Goal: Task Accomplishment & Management: Manage account settings

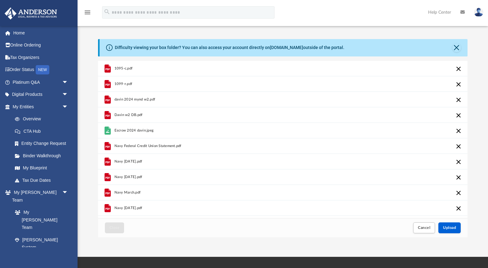
click at [205, 67] on div "1095-c.pdf" at bounding box center [195, 69] width 161 height 14
click at [145, 72] on div "1095-c.pdf" at bounding box center [195, 69] width 161 height 14
click at [457, 48] on button "Close" at bounding box center [457, 47] width 9 height 9
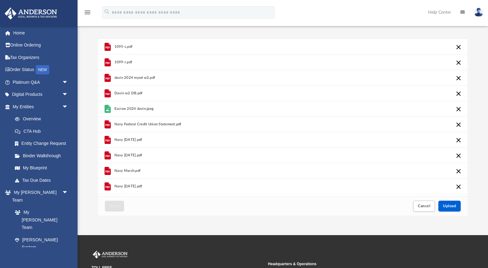
click at [155, 51] on div "1095-c.pdf" at bounding box center [195, 47] width 161 height 14
click at [124, 47] on span "1095-c.pdf" at bounding box center [124, 47] width 18 height 4
click at [460, 46] on button "Cancel this upload" at bounding box center [458, 46] width 7 height 7
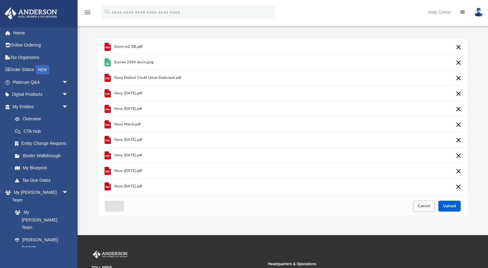
click at [460, 46] on button "Cancel this upload" at bounding box center [458, 46] width 7 height 7
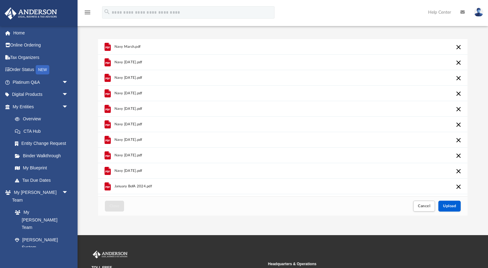
click at [460, 46] on button "Cancel this upload" at bounding box center [458, 46] width 7 height 7
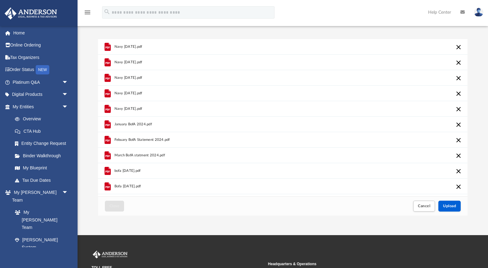
click at [460, 46] on button "Cancel this upload" at bounding box center [458, 46] width 7 height 7
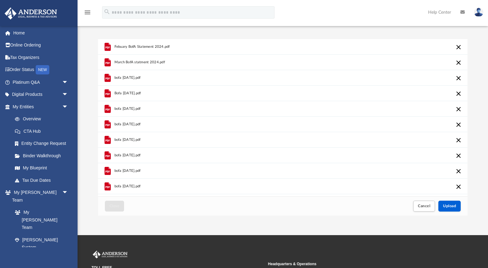
click at [460, 46] on button "Cancel this upload" at bounding box center [458, 46] width 7 height 7
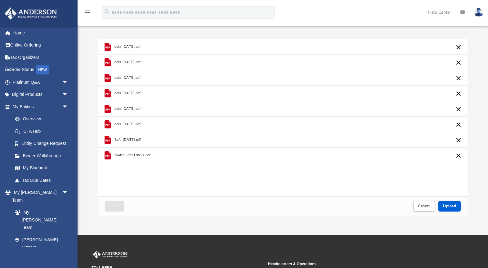
click at [460, 46] on button "Cancel this upload" at bounding box center [458, 46] width 7 height 7
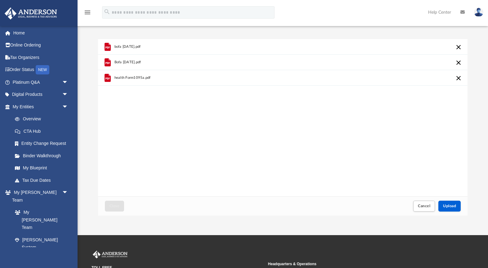
click at [460, 46] on button "Cancel this upload" at bounding box center [458, 46] width 7 height 7
click at [0, 0] on div "Drag and drop files Browse your device" at bounding box center [0, 0] width 0 height 0
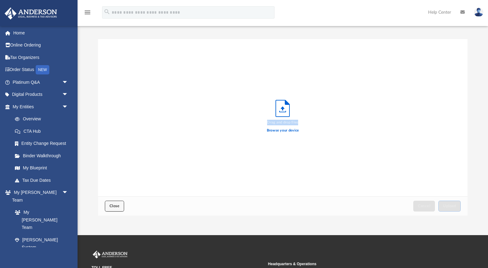
click at [111, 208] on span "Close" at bounding box center [115, 206] width 10 height 4
click at [118, 208] on span "Close" at bounding box center [115, 206] width 10 height 4
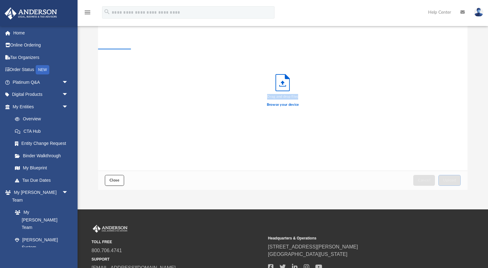
scroll to position [14, 0]
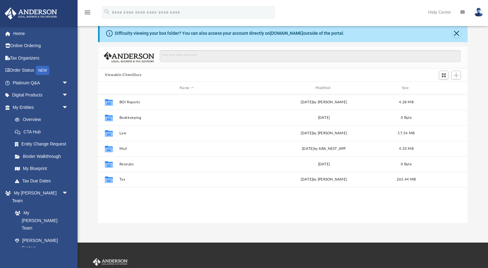
scroll to position [141, 369]
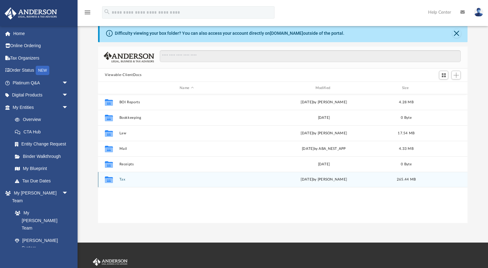
click at [126, 179] on button "Tax" at bounding box center [187, 180] width 135 height 4
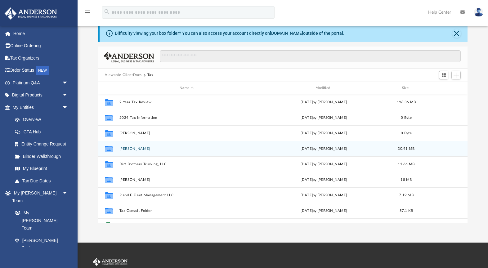
click at [140, 151] on div "Collaborated Folder Davin Rosenfeld today by Brittany Cancasci 30.91 MB" at bounding box center [283, 149] width 370 height 16
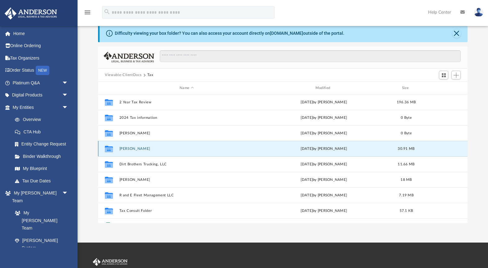
click at [131, 149] on button "[PERSON_NAME]" at bounding box center [187, 149] width 135 height 4
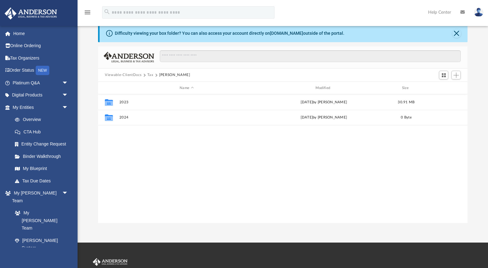
click at [131, 149] on div "Collaborated Folder 2023 Fri Jul 12 2024 by Alex Price 30.91 MB Collaborated Fo…" at bounding box center [283, 158] width 370 height 129
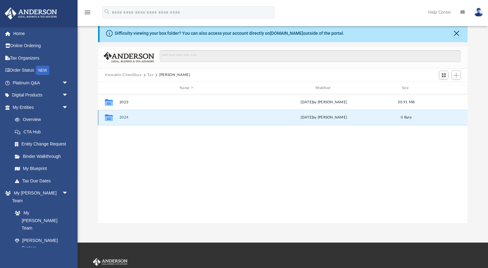
click at [124, 117] on button "2024" at bounding box center [187, 118] width 135 height 4
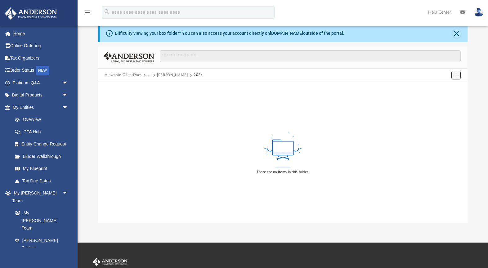
click at [456, 76] on span "Add" at bounding box center [456, 75] width 5 height 5
click at [441, 88] on li "Upload" at bounding box center [448, 87] width 20 height 7
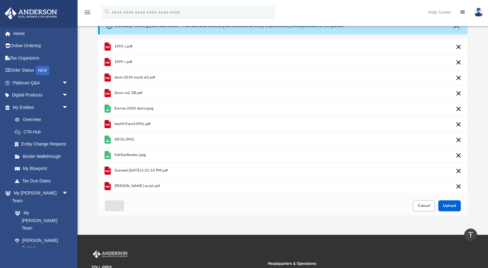
scroll to position [0, 0]
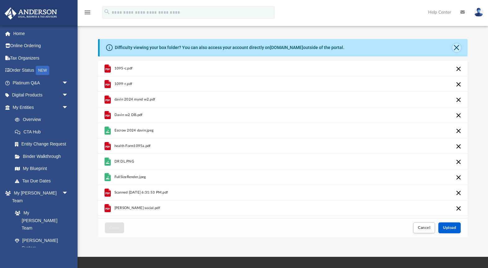
click at [457, 48] on button "Close" at bounding box center [457, 47] width 9 height 9
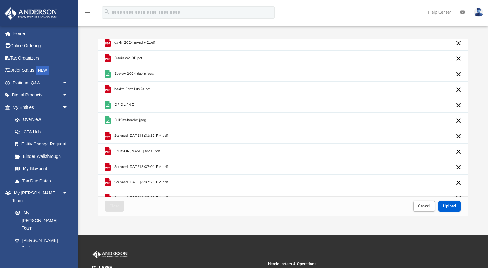
scroll to position [44, 0]
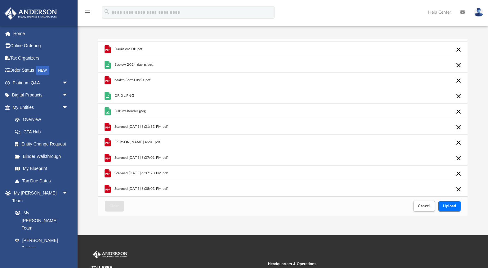
click at [446, 205] on span "Upload" at bounding box center [449, 206] width 13 height 4
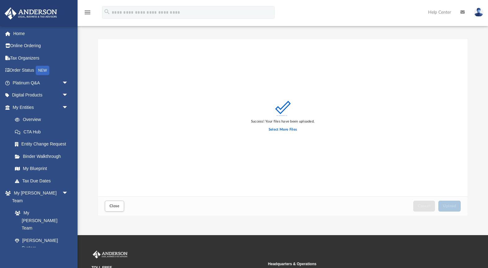
scroll to position [0, 0]
click at [275, 130] on label "Select More Files" at bounding box center [283, 130] width 28 height 6
click at [0, 0] on input "Select More Files" at bounding box center [0, 0] width 0 height 0
click at [175, 76] on div "Success! Your files have been uploaded. Select More Files" at bounding box center [283, 118] width 370 height 158
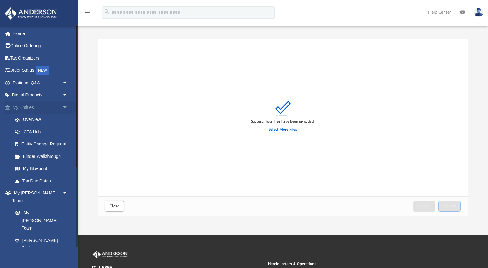
click at [39, 109] on link "My Entities arrow_drop_down" at bounding box center [40, 107] width 73 height 12
click at [38, 118] on link "Overview" at bounding box center [43, 120] width 69 height 12
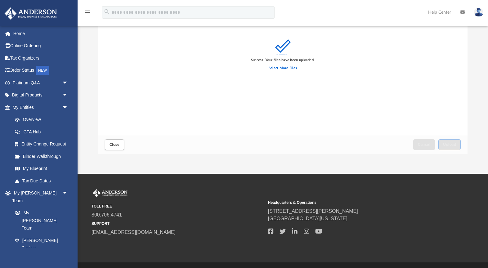
scroll to position [67, 0]
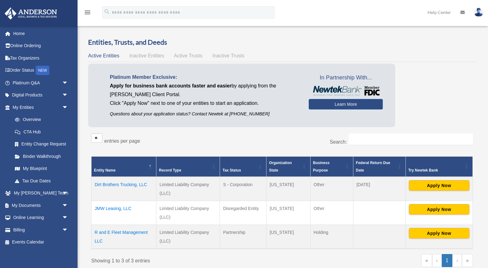
click at [110, 138] on div "Entities, Trusts, and Deeds Active Entities Inactive Entities Active Trusts Ina…" at bounding box center [282, 157] width 388 height 239
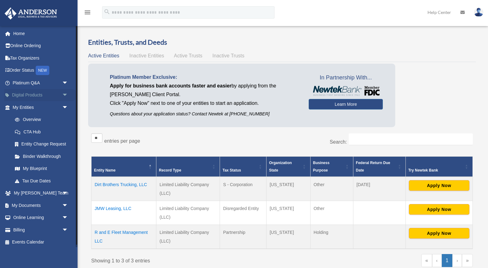
click at [33, 96] on link "Digital Products arrow_drop_down" at bounding box center [40, 95] width 73 height 12
click at [40, 193] on link "My Anderson Team arrow_drop_down" at bounding box center [40, 193] width 73 height 12
click at [36, 107] on link "My Entities arrow_drop_down" at bounding box center [40, 107] width 73 height 12
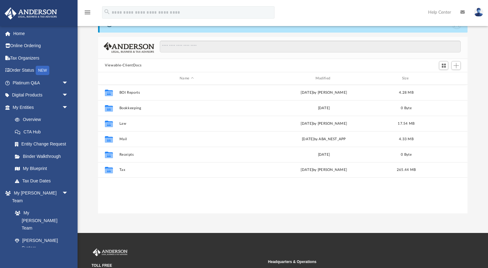
scroll to position [141, 369]
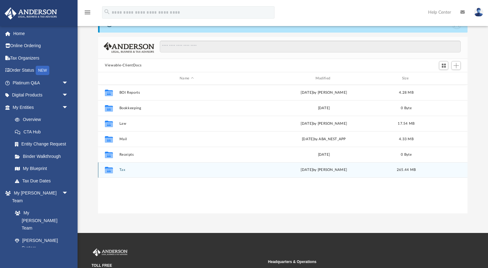
click at [121, 173] on div "Collaborated Folder Tax today by Brittany Cancasci 265.44 MB" at bounding box center [283, 170] width 370 height 16
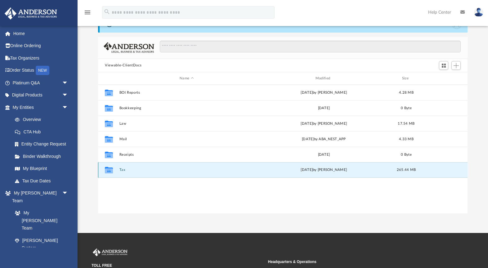
click at [121, 169] on button "Tax" at bounding box center [187, 170] width 135 height 4
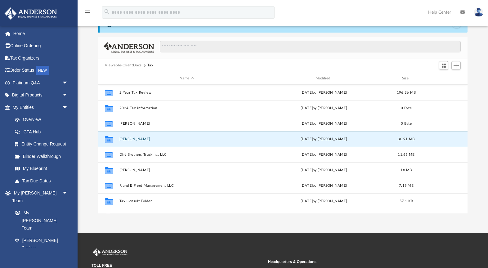
click at [142, 141] on button "Davin Rosenfeld" at bounding box center [187, 139] width 135 height 4
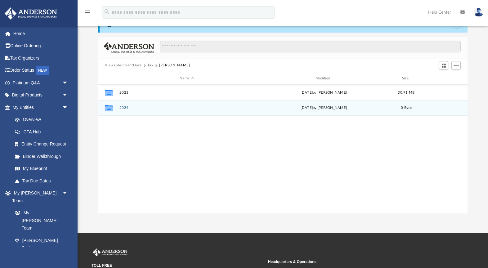
click at [124, 108] on button "2024" at bounding box center [187, 108] width 135 height 4
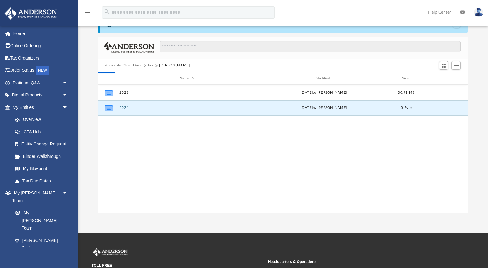
click at [124, 108] on button "2024" at bounding box center [187, 108] width 135 height 4
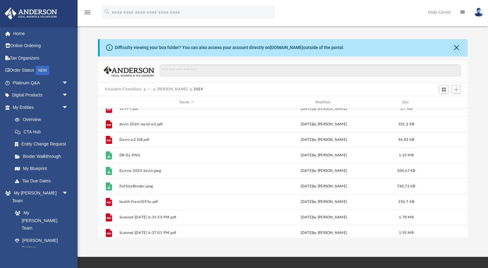
scroll to position [32, 0]
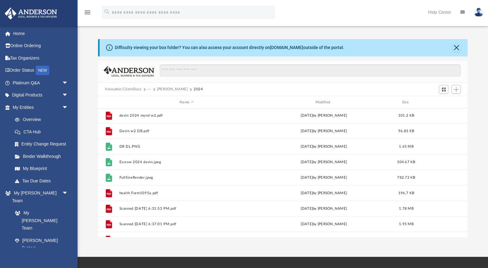
click at [148, 91] on button "···" at bounding box center [149, 90] width 4 height 6
click at [151, 101] on li "Tax" at bounding box center [154, 100] width 6 height 7
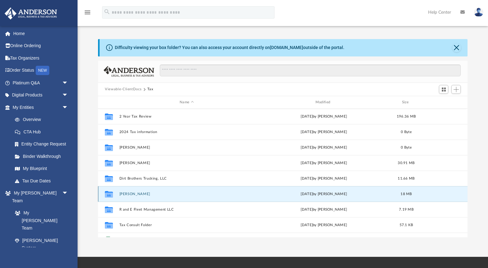
click at [137, 193] on button "[PERSON_NAME]" at bounding box center [187, 194] width 135 height 4
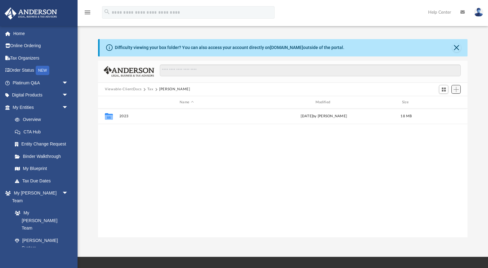
click at [458, 89] on span "Add" at bounding box center [456, 89] width 5 height 5
click at [443, 114] on li "New Folder" at bounding box center [448, 111] width 20 height 7
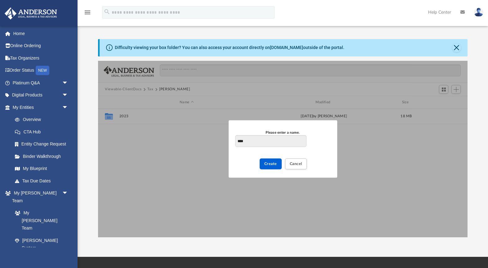
type input "****"
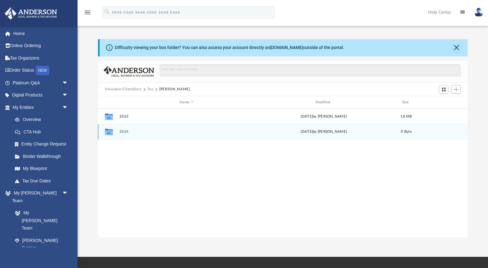
click at [131, 134] on div "Collaborated Folder 2024 today by Brittany Cancasci 0 Byte" at bounding box center [283, 132] width 370 height 16
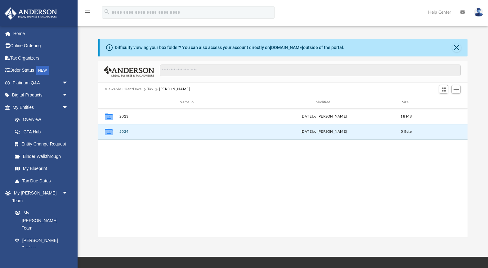
click at [120, 133] on button "2024" at bounding box center [187, 132] width 135 height 4
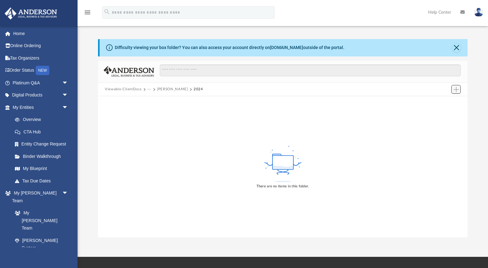
click at [459, 92] on button "Add" at bounding box center [456, 89] width 9 height 9
click at [445, 103] on li "Upload" at bounding box center [448, 102] width 20 height 7
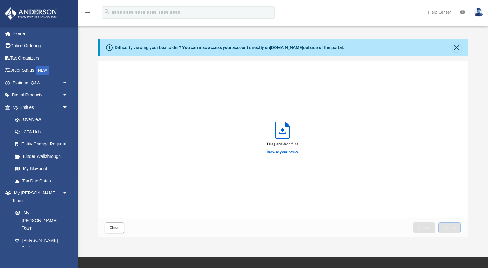
scroll to position [157, 369]
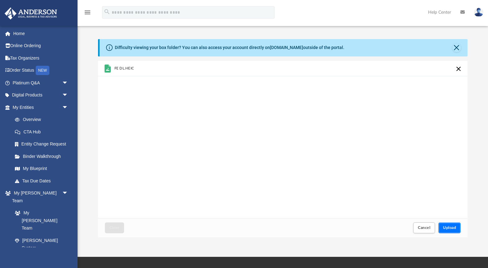
click at [455, 226] on span "Upload" at bounding box center [449, 228] width 13 height 4
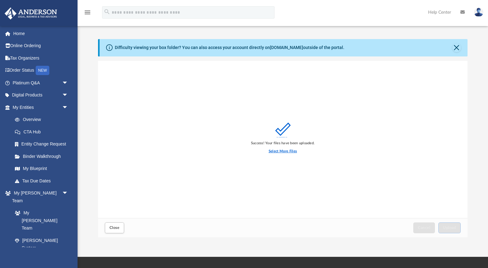
click at [284, 150] on label "Select More Files" at bounding box center [283, 152] width 28 height 6
click at [0, 0] on input "Select More Files" at bounding box center [0, 0] width 0 height 0
click at [458, 45] on button "Close" at bounding box center [457, 47] width 9 height 9
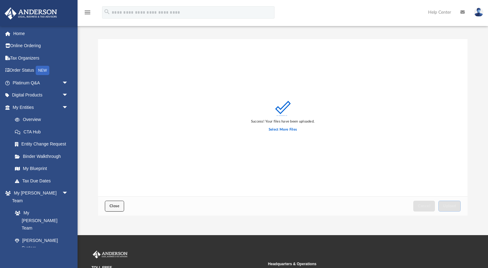
click at [117, 208] on span "Close" at bounding box center [115, 206] width 10 height 4
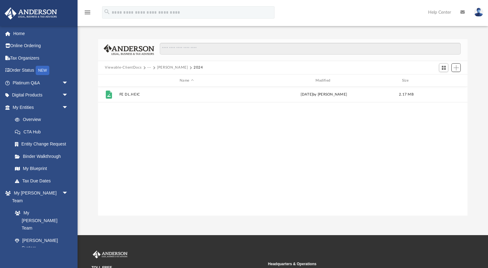
scroll to position [0, 0]
click at [462, 69] on div "Viewable-ClientDocs ··· Fredie Eubank JR 2024" at bounding box center [283, 68] width 370 height 14
click at [456, 68] on span "Add" at bounding box center [456, 67] width 5 height 5
click at [443, 81] on li "Upload" at bounding box center [448, 80] width 20 height 7
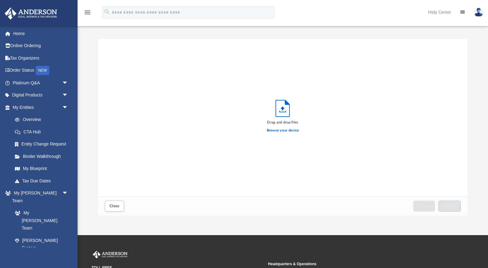
scroll to position [157, 369]
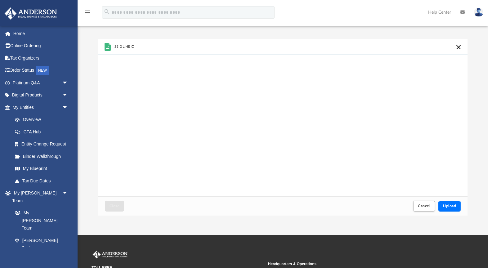
click at [455, 206] on span "Upload" at bounding box center [449, 206] width 13 height 4
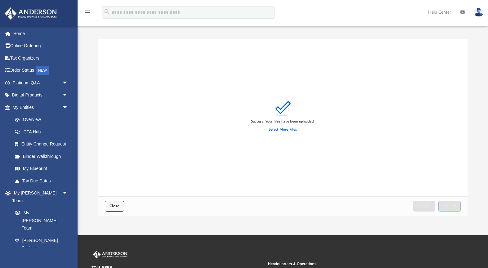
click at [115, 206] on span "Close" at bounding box center [115, 206] width 10 height 4
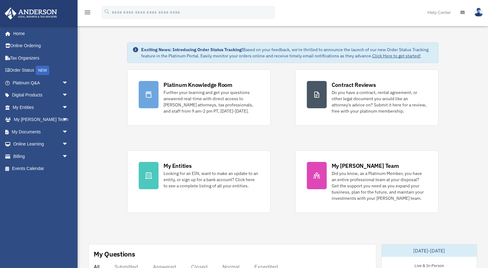
scroll to position [36, 0]
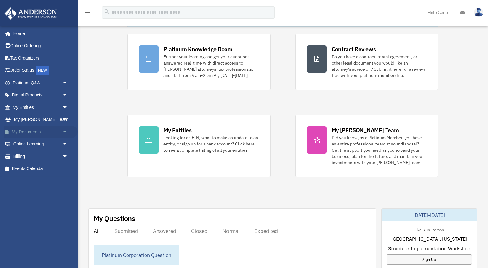
click at [43, 135] on link "My Documents arrow_drop_down" at bounding box center [40, 132] width 73 height 12
click at [66, 133] on span "arrow_drop_down" at bounding box center [68, 132] width 12 height 13
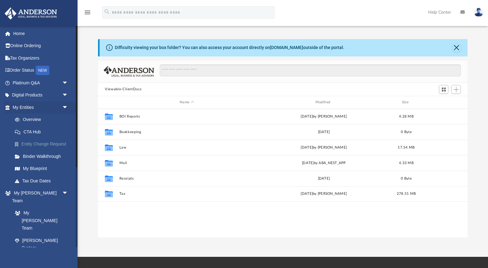
scroll to position [141, 369]
click at [62, 107] on span "arrow_drop_down" at bounding box center [68, 107] width 12 height 13
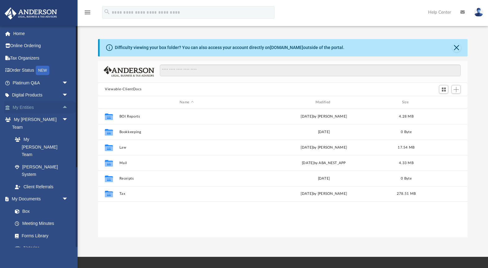
click at [62, 107] on span "arrow_drop_up" at bounding box center [68, 107] width 12 height 13
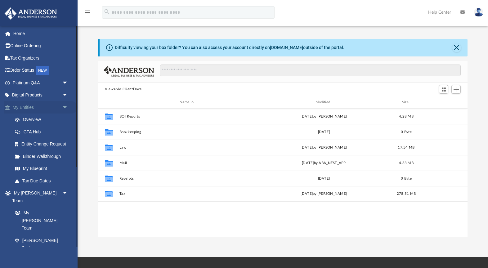
click at [62, 107] on span "arrow_drop_down" at bounding box center [68, 107] width 12 height 13
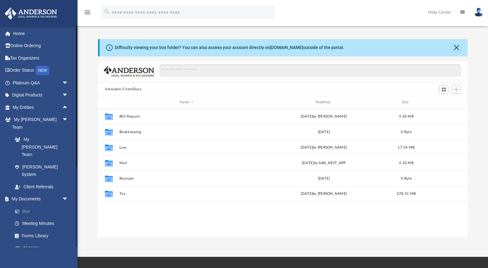
click at [16, 205] on link "Box" at bounding box center [43, 211] width 69 height 12
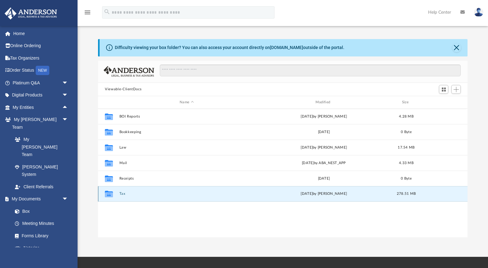
click at [121, 193] on button "Tax" at bounding box center [187, 194] width 135 height 4
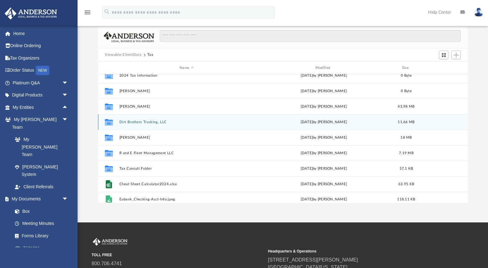
scroll to position [0, 0]
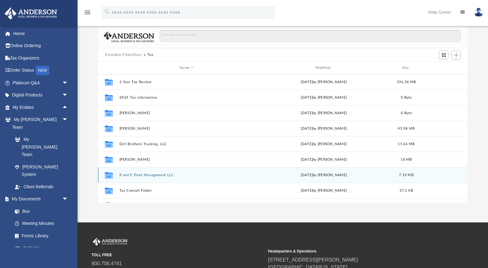
click at [136, 174] on button "R and E Fleet Management LLC" at bounding box center [187, 175] width 135 height 4
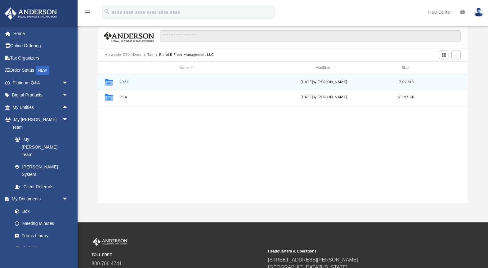
click at [123, 81] on button "2023" at bounding box center [187, 82] width 135 height 4
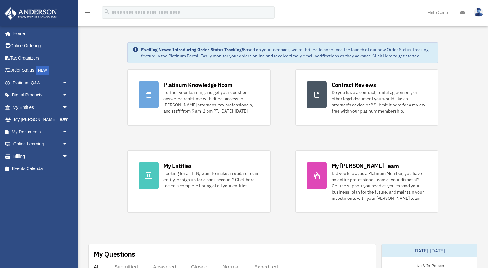
scroll to position [36, 0]
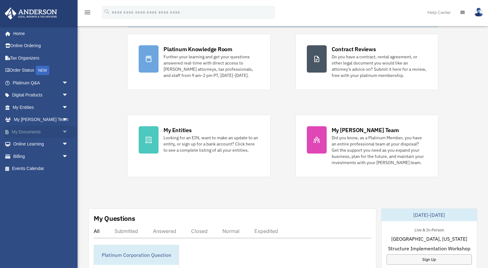
click at [59, 133] on link "My Documents arrow_drop_down" at bounding box center [40, 132] width 73 height 12
click at [64, 133] on span "arrow_drop_down" at bounding box center [68, 132] width 12 height 13
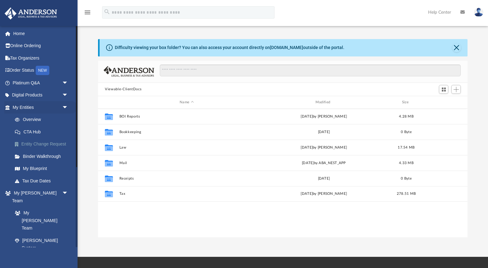
scroll to position [141, 369]
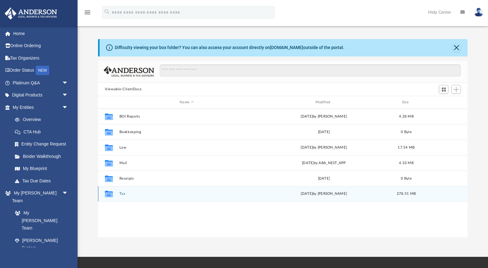
click at [121, 196] on button "Tax" at bounding box center [187, 194] width 135 height 4
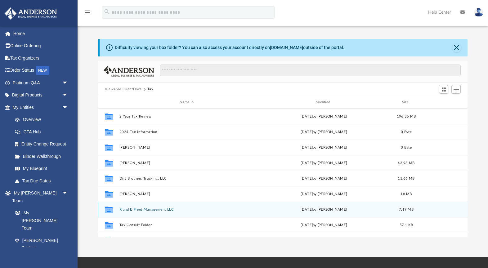
click at [207, 211] on button "R and E Fleet Management LLC" at bounding box center [187, 210] width 135 height 4
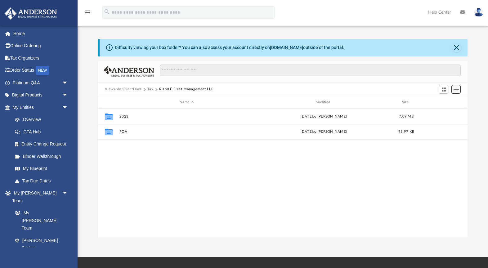
click at [454, 91] on span "Add" at bounding box center [456, 89] width 5 height 5
click at [447, 112] on li "New Folder" at bounding box center [448, 111] width 20 height 7
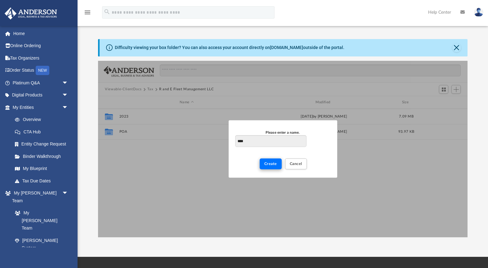
type input "****"
click at [272, 163] on span "Create" at bounding box center [271, 164] width 13 height 4
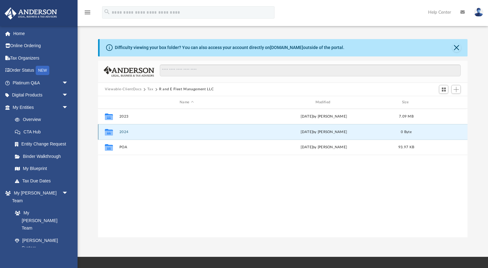
click at [125, 134] on button "2024" at bounding box center [187, 132] width 135 height 4
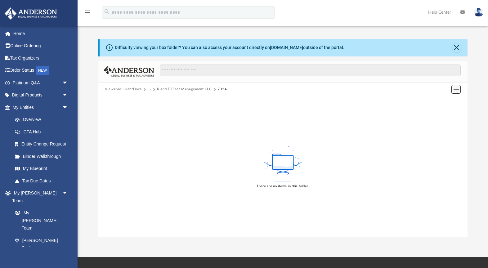
click at [454, 91] on span "Add" at bounding box center [456, 89] width 5 height 5
click at [443, 102] on li "Upload" at bounding box center [448, 102] width 20 height 7
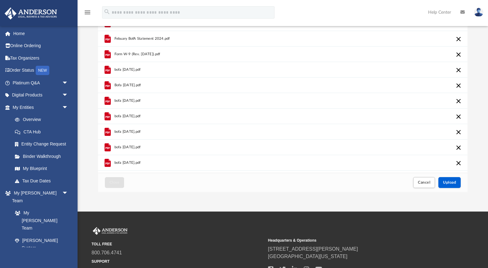
scroll to position [42, 0]
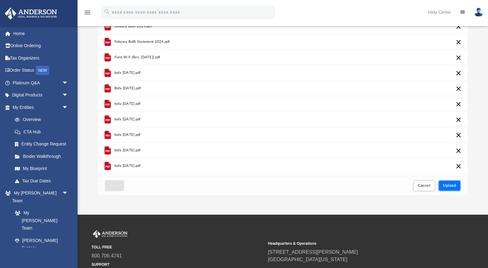
click at [452, 187] on span "Upload" at bounding box center [449, 186] width 13 height 4
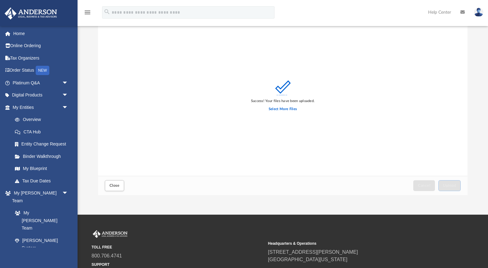
scroll to position [0, 0]
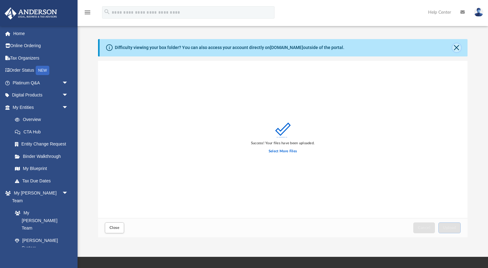
click at [456, 48] on button "Close" at bounding box center [457, 47] width 9 height 9
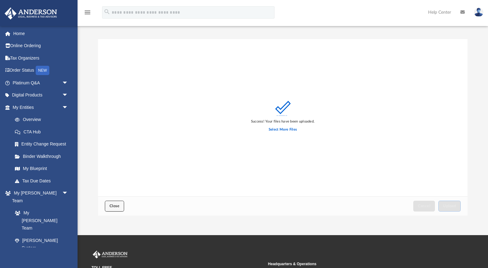
click at [115, 208] on span "Close" at bounding box center [115, 206] width 10 height 4
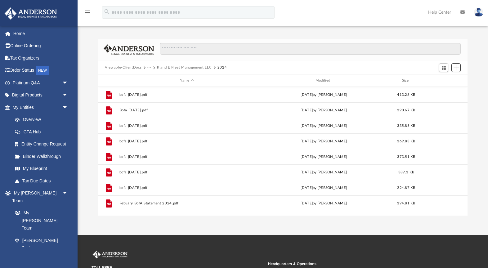
scroll to position [141, 369]
click at [148, 68] on button "···" at bounding box center [149, 68] width 4 height 6
click at [149, 67] on button "···" at bounding box center [149, 68] width 4 height 6
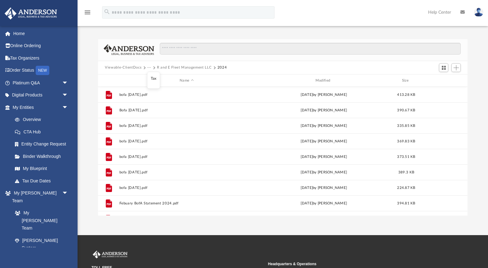
click at [149, 67] on button "···" at bounding box center [149, 68] width 4 height 6
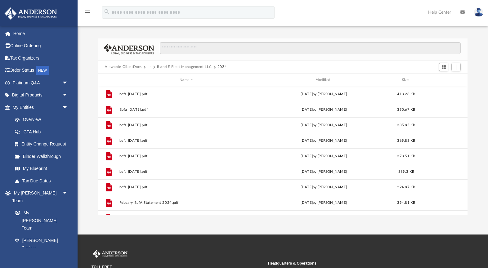
click at [147, 66] on button "···" at bounding box center [149, 67] width 4 height 6
click at [155, 78] on li "Tax" at bounding box center [154, 78] width 6 height 7
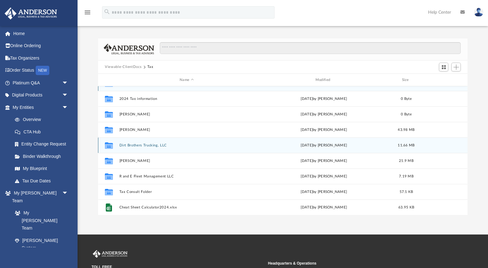
scroll to position [12, 0]
click at [154, 146] on button "Dirt Brothers Trucking, LLC" at bounding box center [187, 144] width 135 height 4
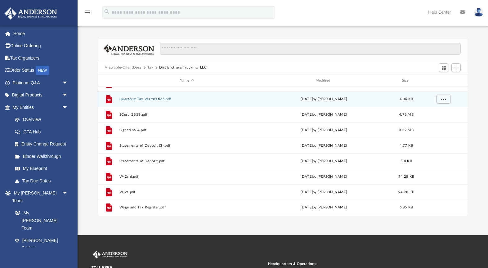
scroll to position [0, 0]
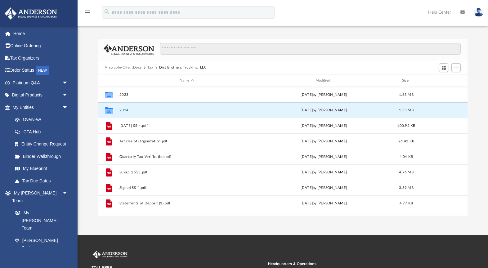
click at [122, 110] on div "Collaborated Folder 2023 Fri Apr 26 2024 by Jasmine Splunge 1.83 MB Collaborate…" at bounding box center [283, 151] width 370 height 129
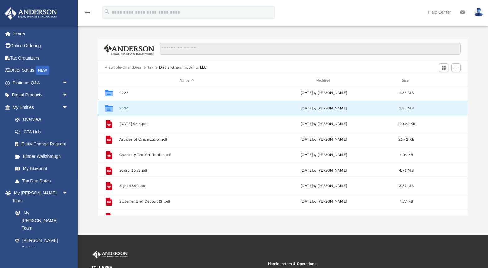
click at [122, 110] on div "Collaborated Folder 2023 Fri Apr 26 2024 by Jasmine Splunge 1.83 MB Collaborate…" at bounding box center [283, 151] width 370 height 129
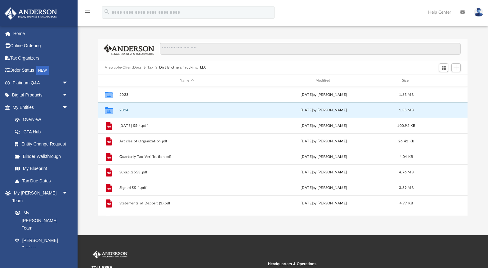
click at [124, 111] on button "2024" at bounding box center [187, 110] width 135 height 4
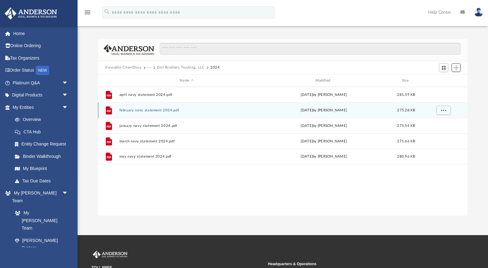
click at [458, 66] on span "Add" at bounding box center [456, 67] width 5 height 5
click at [442, 80] on li "Upload" at bounding box center [448, 80] width 20 height 7
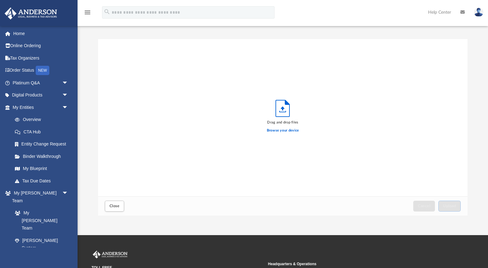
scroll to position [157, 369]
click at [119, 207] on span "Close" at bounding box center [115, 206] width 10 height 4
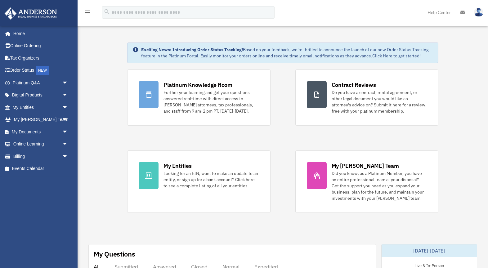
scroll to position [36, 0]
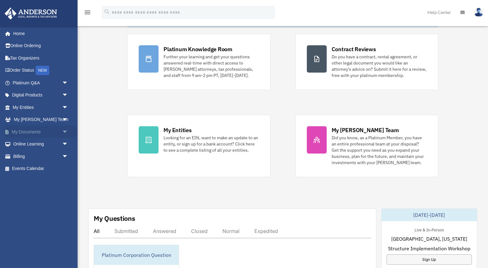
click at [48, 129] on link "My Documents arrow_drop_down" at bounding box center [40, 132] width 73 height 12
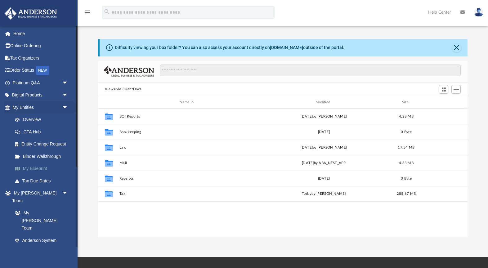
scroll to position [141, 369]
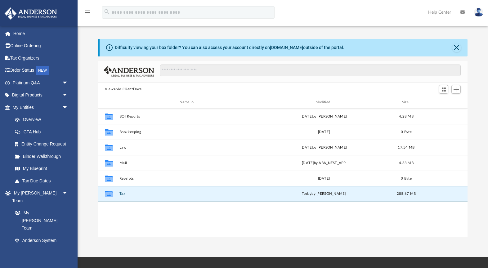
click at [125, 194] on button "Tax" at bounding box center [187, 194] width 135 height 4
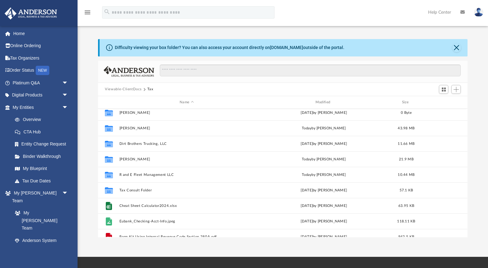
scroll to position [36, 0]
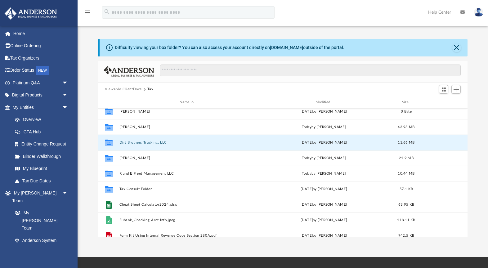
click at [138, 143] on button "Dirt Brothers Trucking, LLC" at bounding box center [187, 143] width 135 height 4
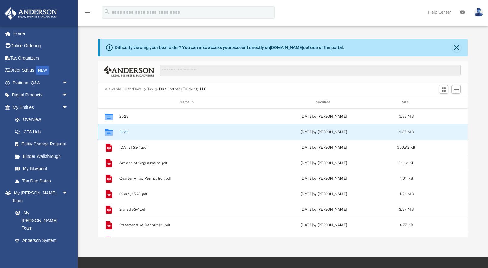
click at [122, 133] on button "2024" at bounding box center [187, 132] width 135 height 4
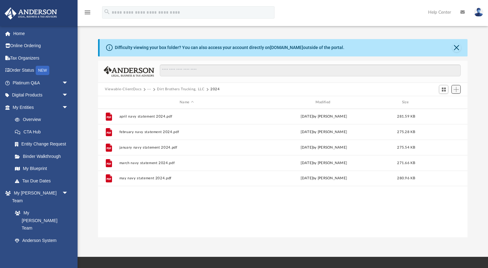
click at [459, 91] on button "Add" at bounding box center [456, 89] width 9 height 9
click at [446, 102] on li "Upload" at bounding box center [448, 102] width 20 height 7
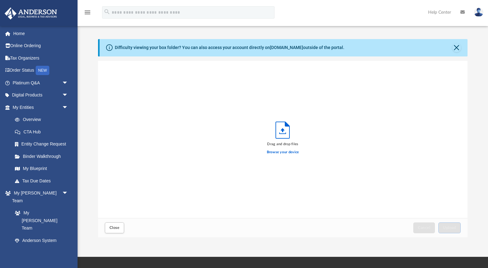
scroll to position [157, 369]
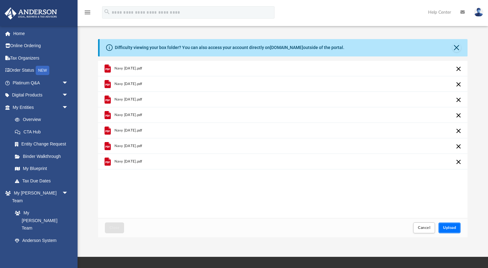
click at [449, 228] on span "Upload" at bounding box center [449, 228] width 13 height 4
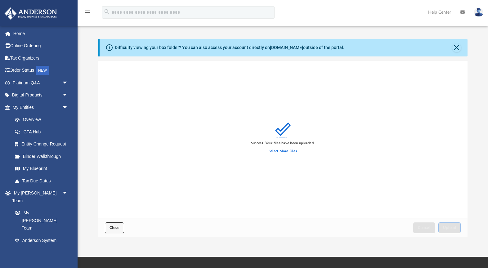
click at [119, 229] on span "Close" at bounding box center [115, 228] width 10 height 4
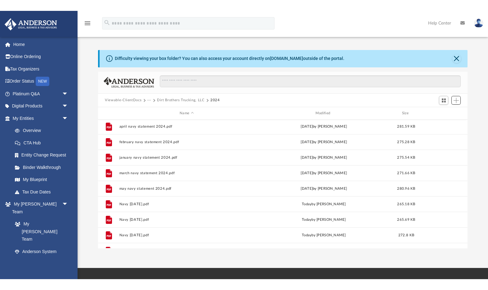
scroll to position [0, 0]
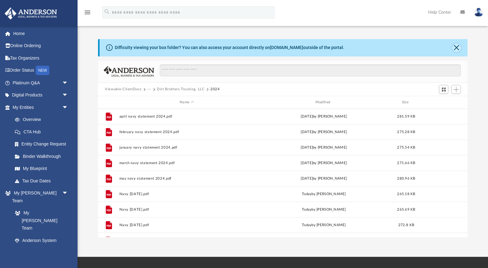
click at [454, 49] on button "Close" at bounding box center [457, 47] width 9 height 9
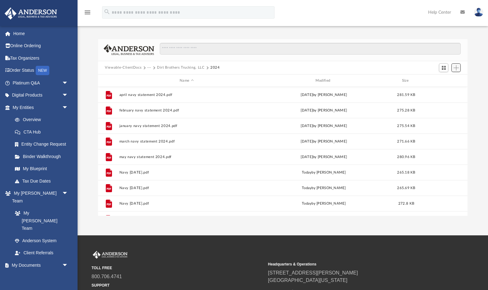
click at [457, 69] on span "Add" at bounding box center [456, 67] width 5 height 5
click at [449, 80] on li "Upload" at bounding box center [448, 80] width 20 height 7
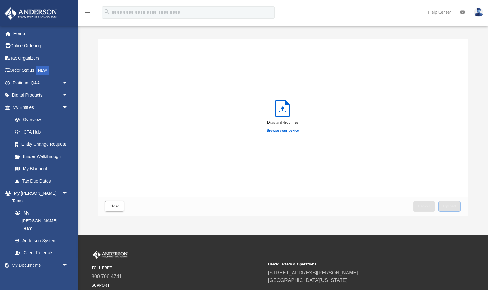
scroll to position [157, 369]
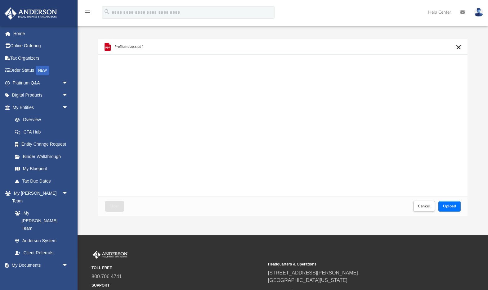
click at [451, 204] on span "Upload" at bounding box center [449, 206] width 13 height 4
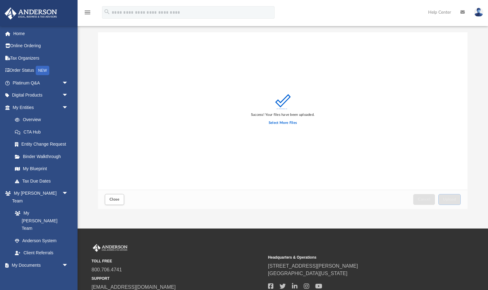
scroll to position [5, 0]
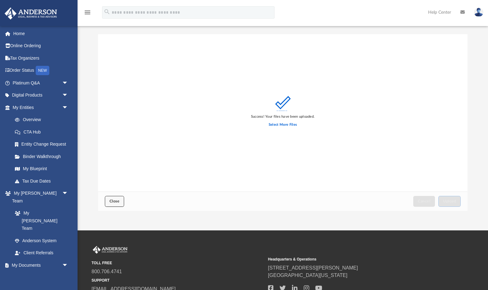
click at [111, 203] on span "Close" at bounding box center [115, 201] width 10 height 4
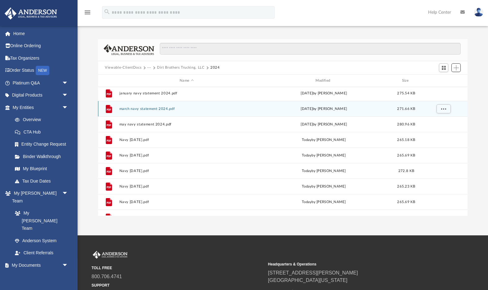
scroll to position [38, 0]
